Goal: Information Seeking & Learning: Find specific fact

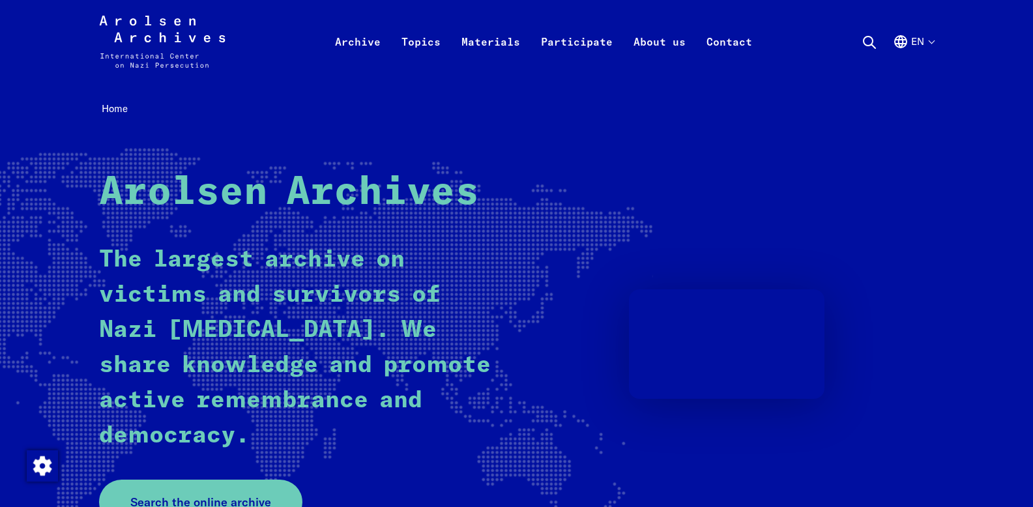
click at [707, 375] on video at bounding box center [727, 344] width 196 height 110
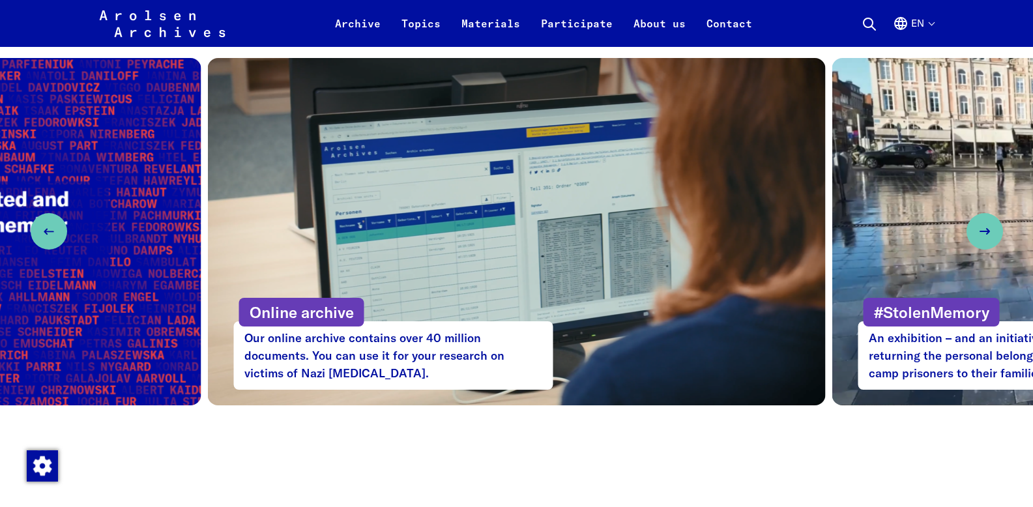
scroll to position [664, 0]
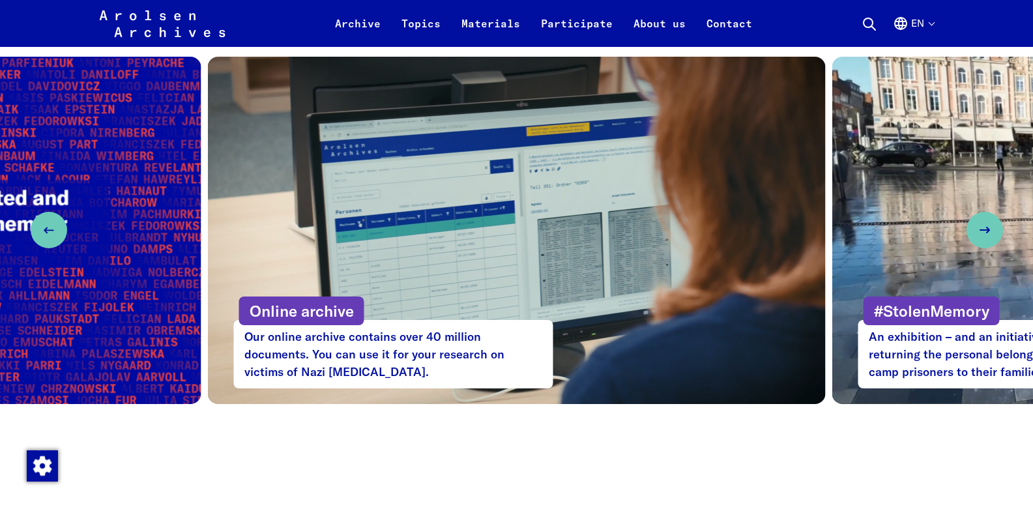
click at [340, 306] on p "Online archive" at bounding box center [301, 311] width 125 height 29
click at [310, 308] on p "Online archive" at bounding box center [301, 311] width 125 height 29
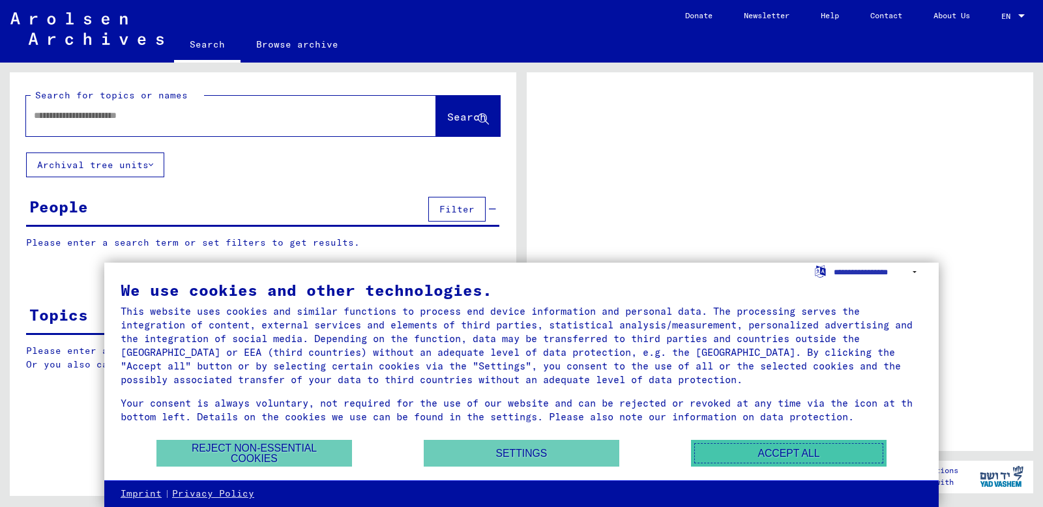
click at [771, 455] on button "Accept all" at bounding box center [789, 453] width 196 height 27
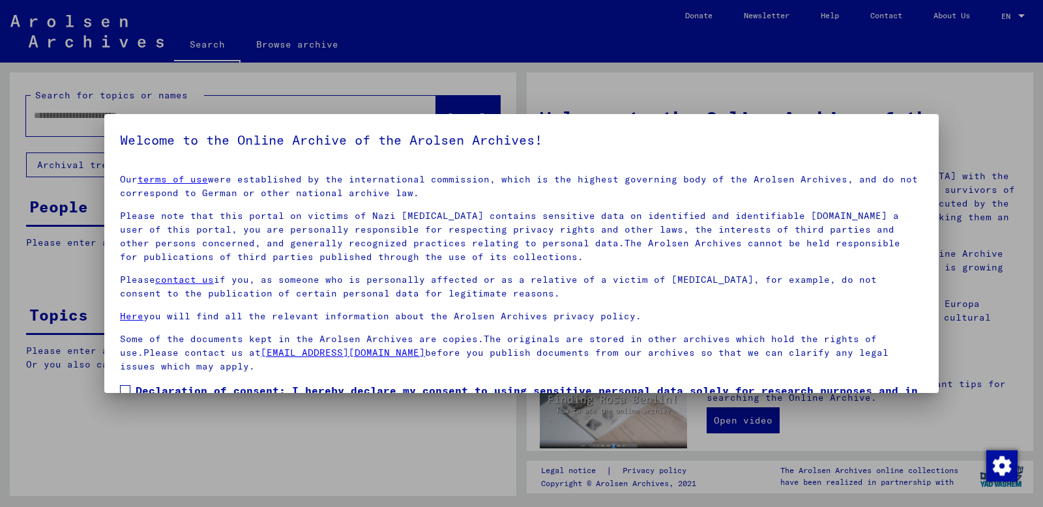
scroll to position [83, 0]
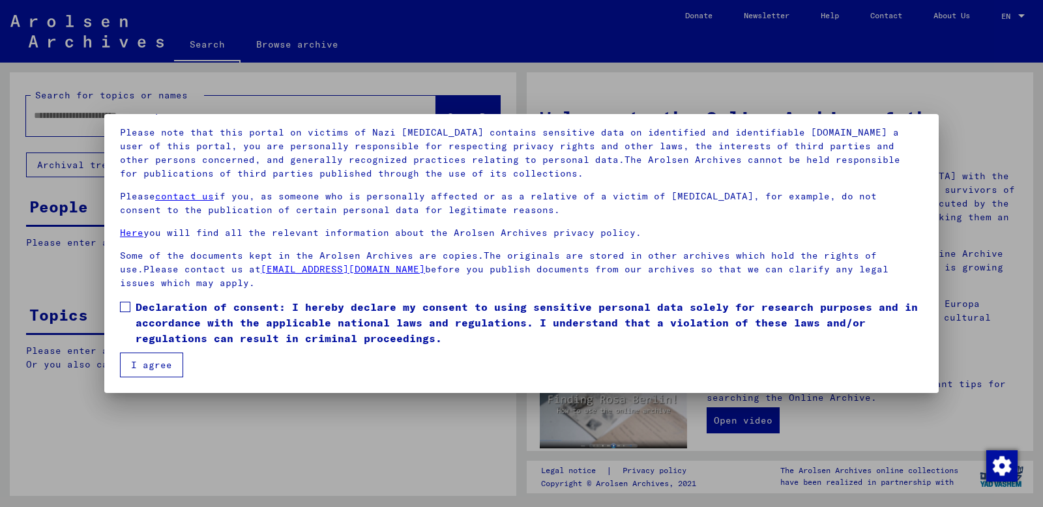
click at [125, 306] on span at bounding box center [125, 307] width 10 height 10
click at [154, 364] on button "I agree" at bounding box center [151, 365] width 63 height 25
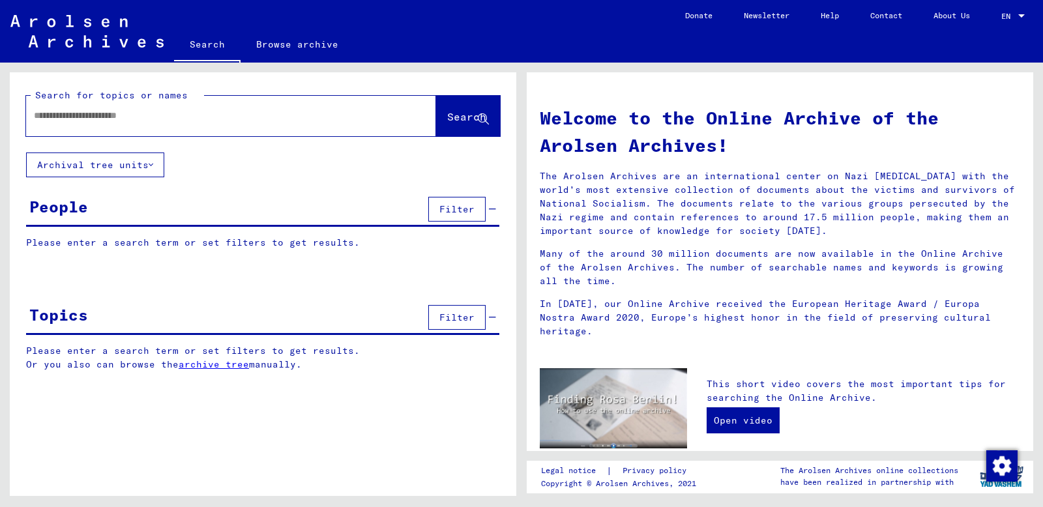
click at [128, 123] on input "text" at bounding box center [215, 116] width 363 height 14
type input "**********"
click at [447, 123] on span "Search" at bounding box center [466, 116] width 39 height 13
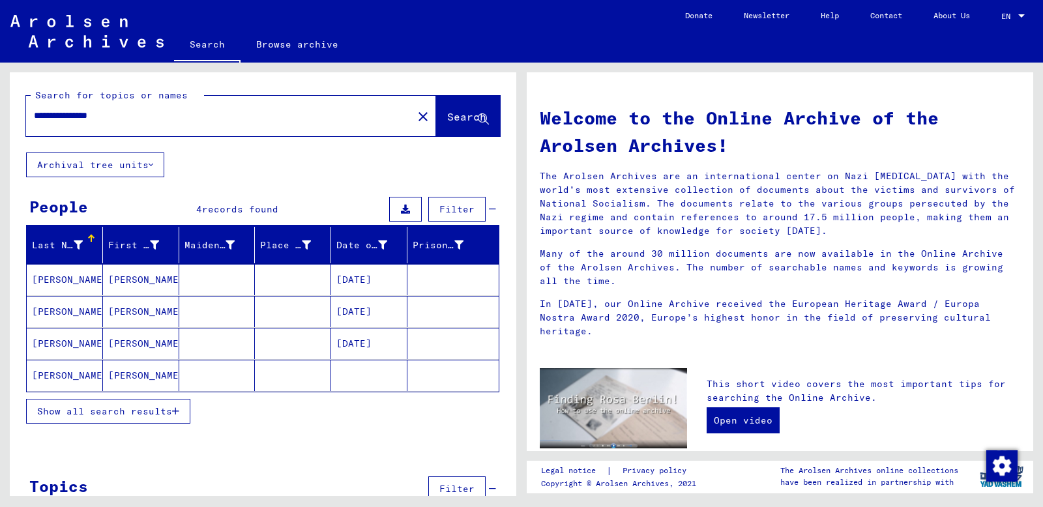
scroll to position [40, 0]
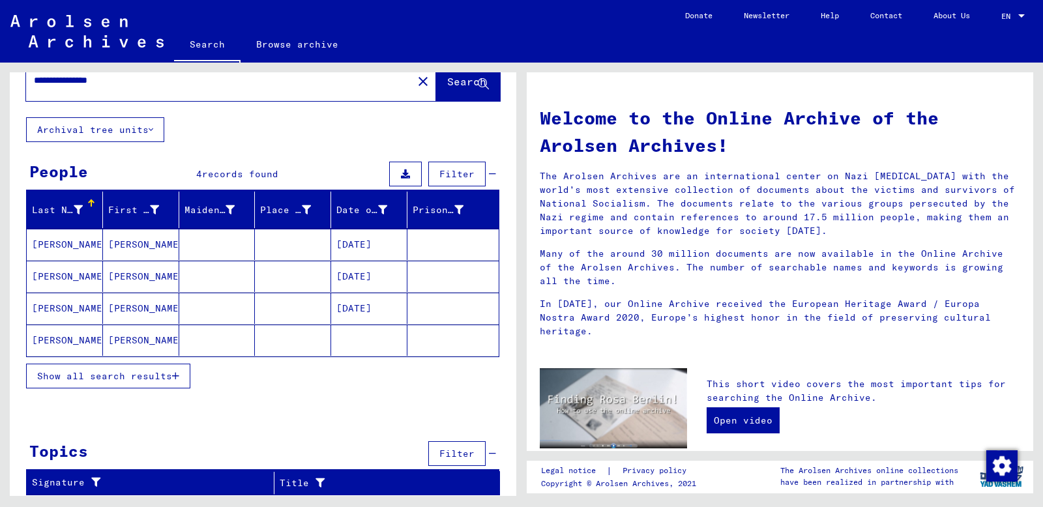
click at [147, 382] on span "Show all search results" at bounding box center [104, 376] width 135 height 12
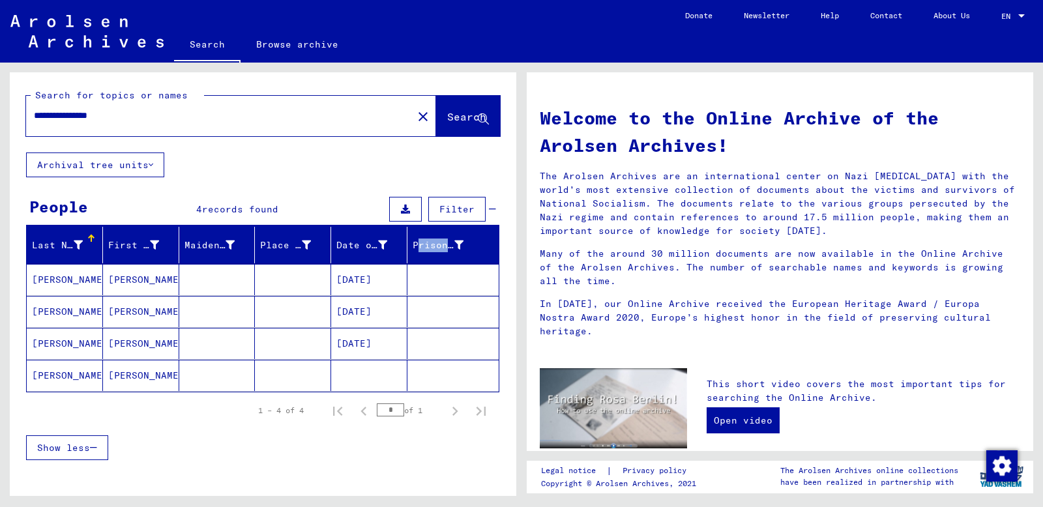
scroll to position [66, 0]
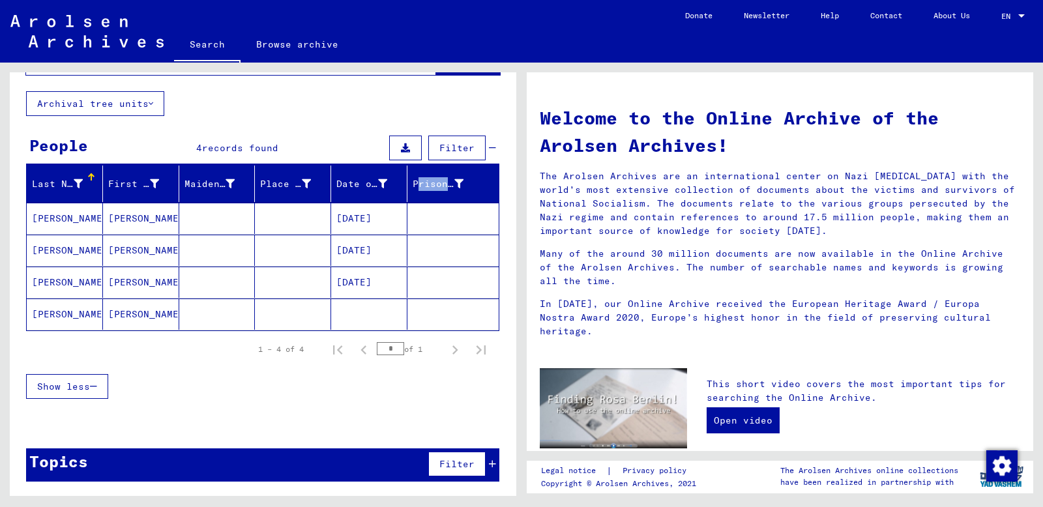
click at [67, 229] on mat-cell "[PERSON_NAME]" at bounding box center [65, 218] width 76 height 31
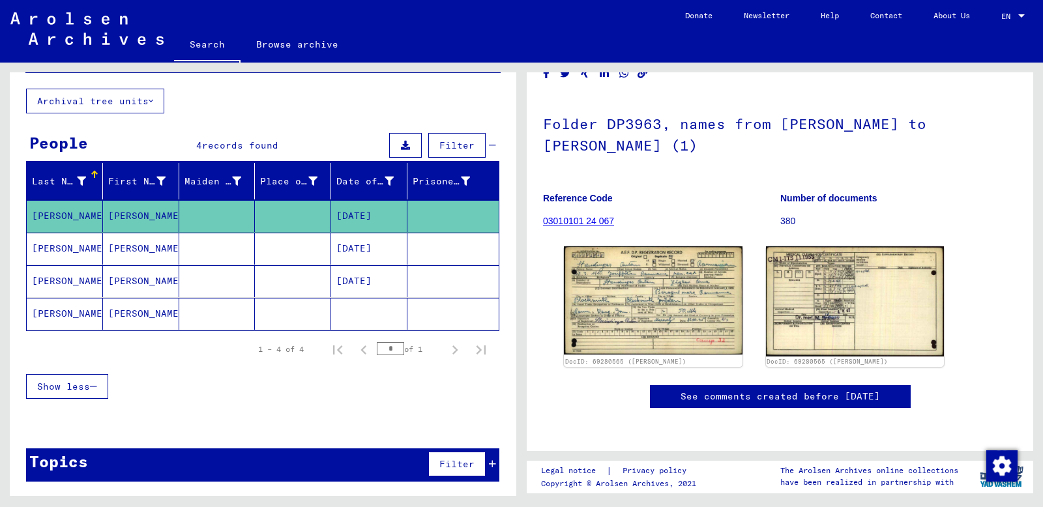
scroll to position [205, 0]
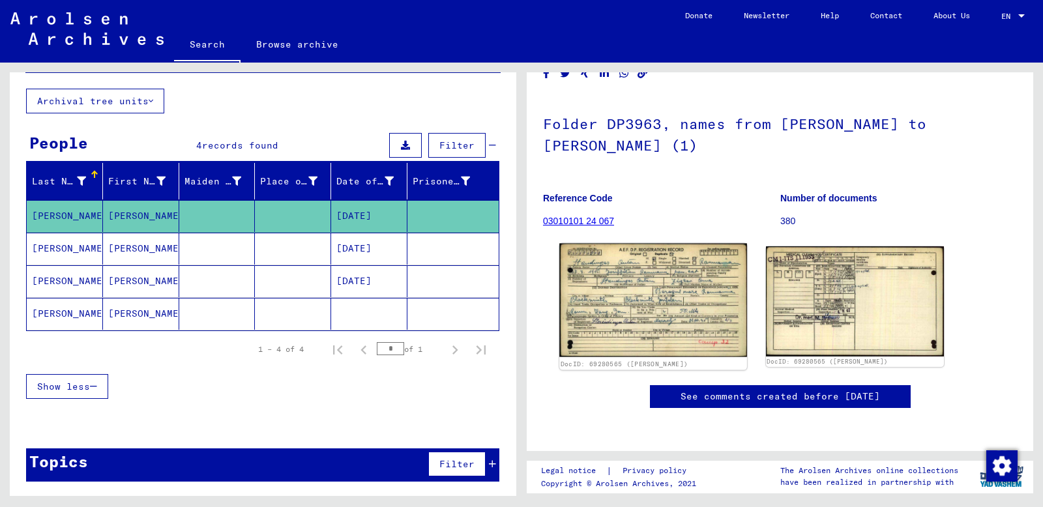
click at [644, 244] on img at bounding box center [652, 301] width 187 height 114
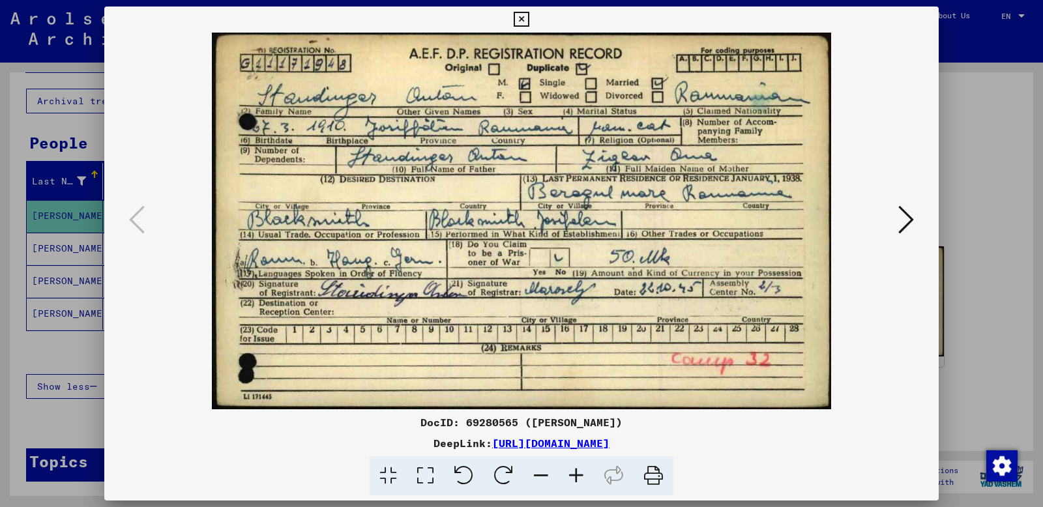
click at [900, 217] on icon at bounding box center [906, 219] width 16 height 31
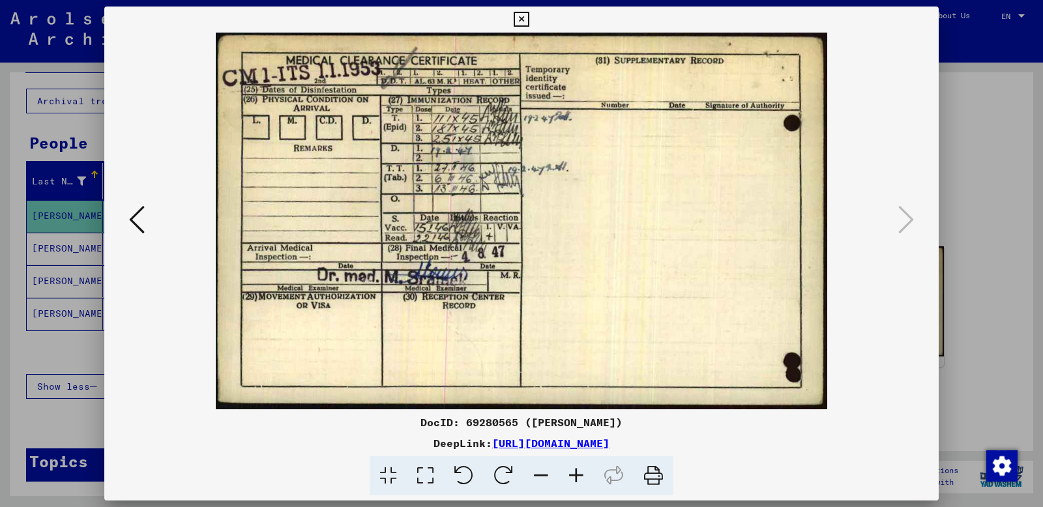
click at [597, 244] on img at bounding box center [522, 221] width 746 height 377
click at [142, 218] on icon at bounding box center [137, 219] width 16 height 31
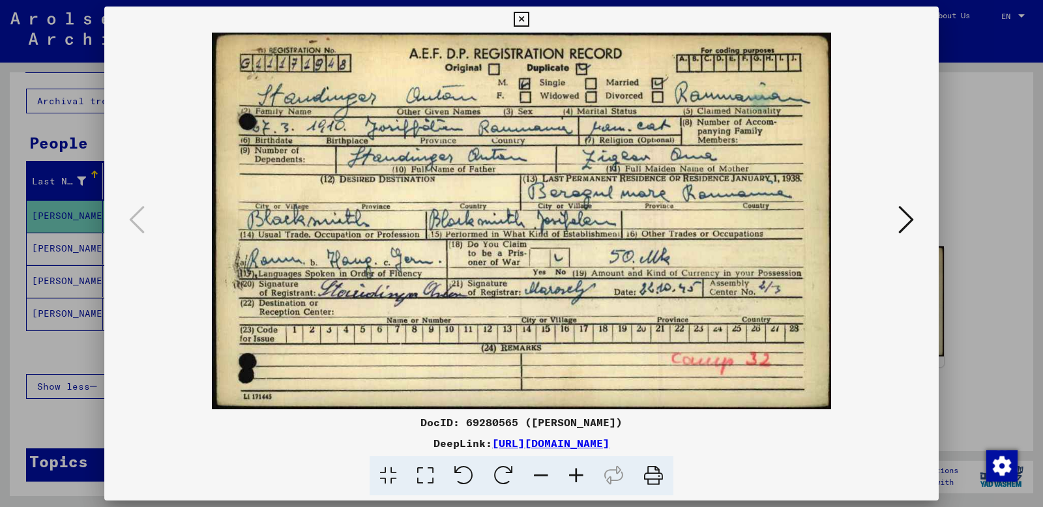
click at [898, 219] on icon at bounding box center [906, 219] width 16 height 31
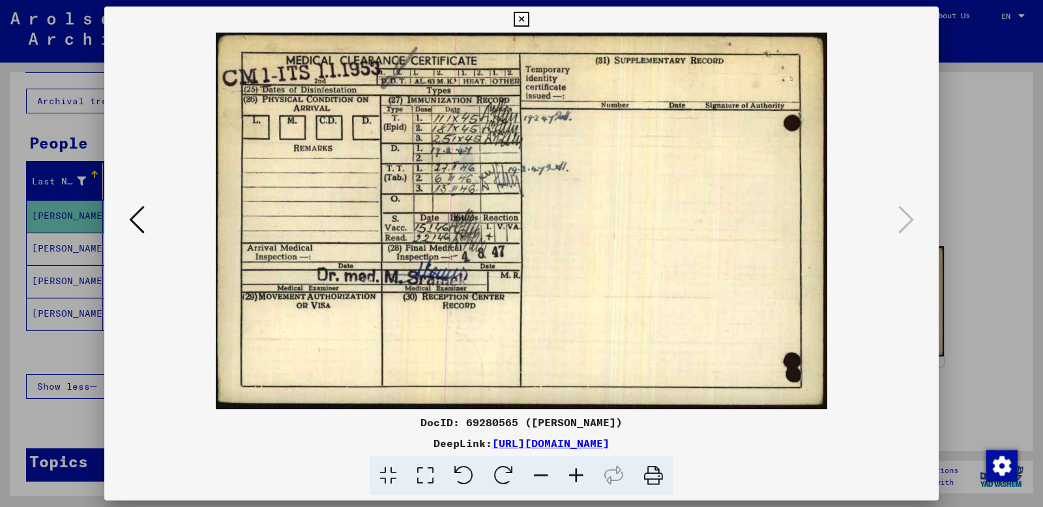
click at [142, 213] on icon at bounding box center [137, 219] width 16 height 31
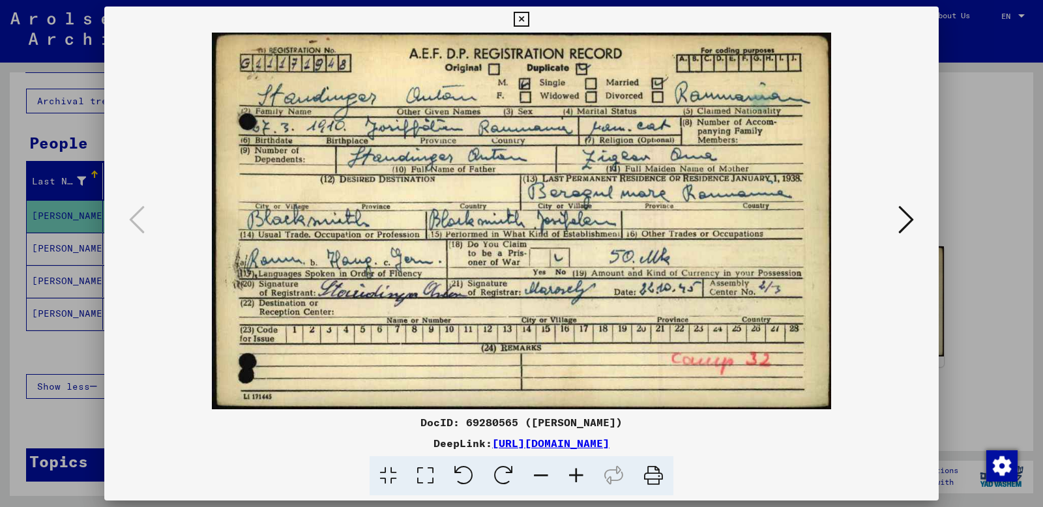
click at [898, 213] on icon at bounding box center [906, 219] width 16 height 31
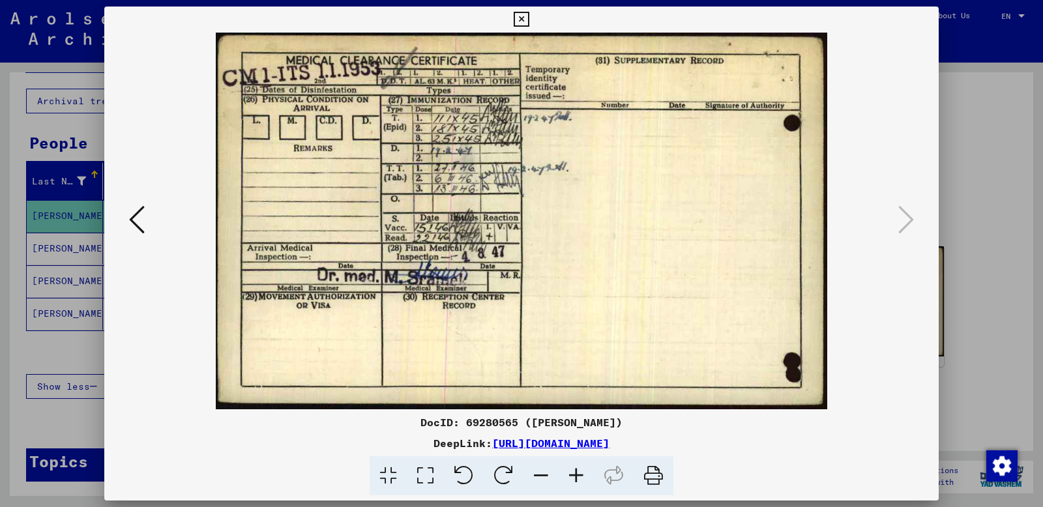
click at [610, 443] on link "[URL][DOMAIN_NAME]" at bounding box center [550, 443] width 117 height 13
click at [145, 220] on icon at bounding box center [137, 219] width 16 height 31
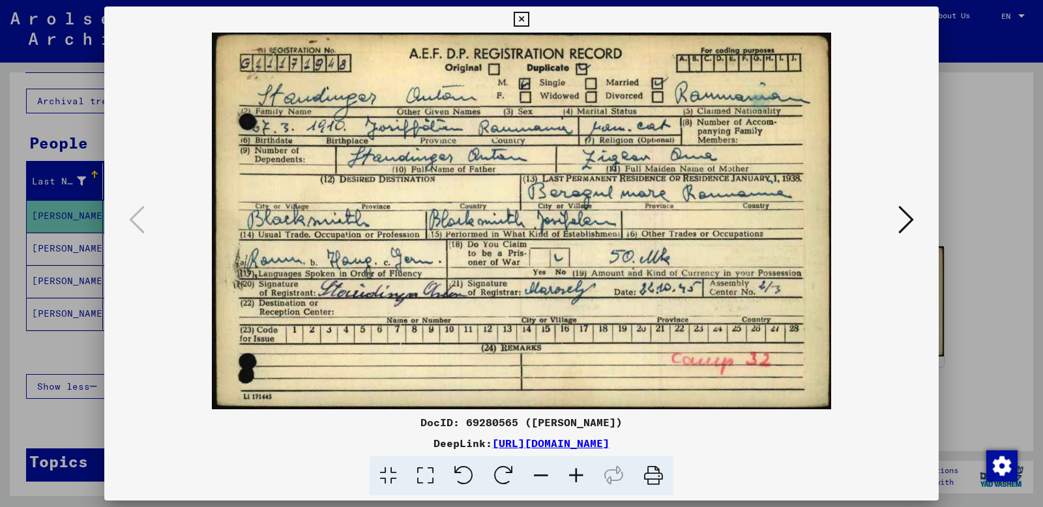
click at [754, 445] on div "DeepLink: [URL][DOMAIN_NAME]" at bounding box center [521, 443] width 834 height 16
drag, startPoint x: 754, startPoint y: 445, endPoint x: 356, endPoint y: 449, distance: 397.7
click at [356, 449] on div "DeepLink: [URL][DOMAIN_NAME]" at bounding box center [521, 443] width 834 height 16
click at [763, 446] on div "DeepLink: [URL][DOMAIN_NAME]" at bounding box center [521, 443] width 834 height 16
click at [904, 224] on icon at bounding box center [906, 219] width 16 height 31
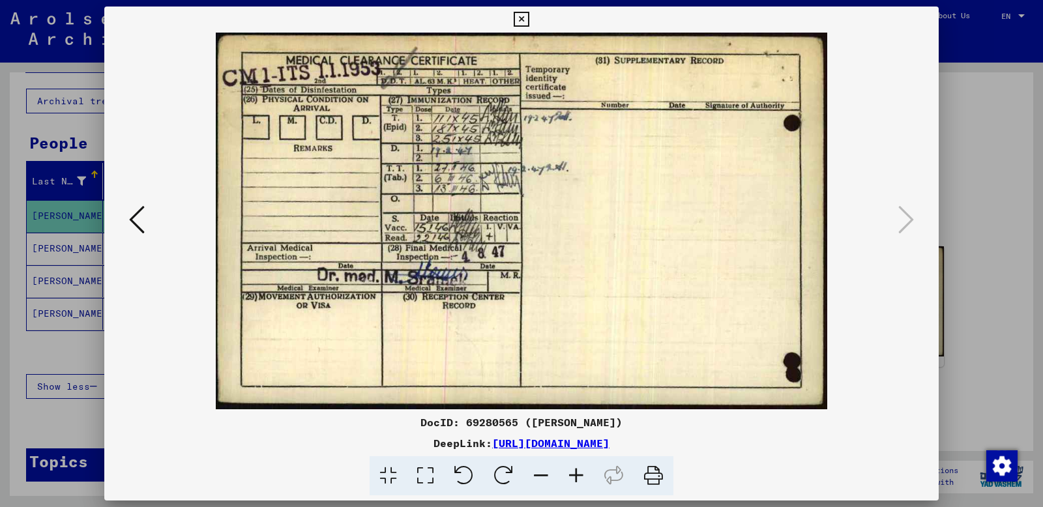
click at [492, 443] on link "[URL][DOMAIN_NAME]" at bounding box center [550, 443] width 117 height 13
